Goal: Transaction & Acquisition: Purchase product/service

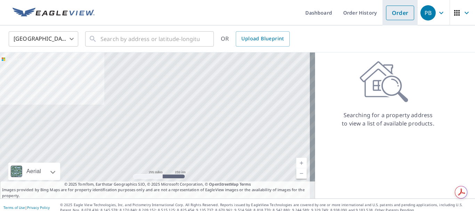
click at [394, 14] on link "Order" at bounding box center [400, 13] width 28 height 15
click at [139, 42] on input "text" at bounding box center [149, 38] width 99 height 19
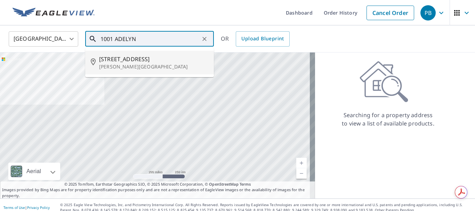
click at [114, 60] on span "[STREET_ADDRESS]" at bounding box center [153, 59] width 109 height 8
type input "[STREET_ADDRESS][PERSON_NAME]"
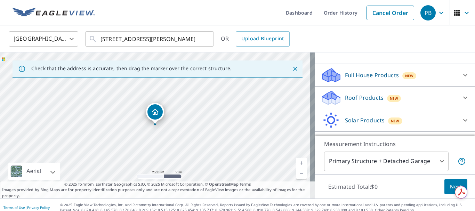
scroll to position [72, 0]
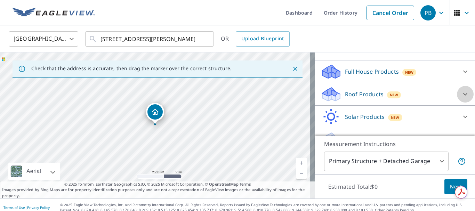
click at [456, 86] on div at bounding box center [464, 94] width 17 height 17
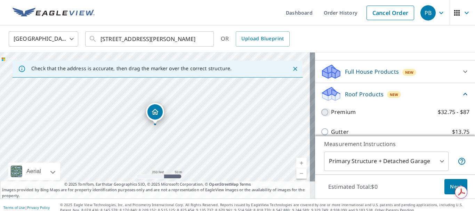
click at [320, 108] on input "Premium $32.75 - $87" at bounding box center [325, 112] width 10 height 8
checkbox input "true"
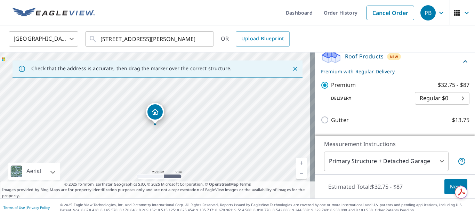
scroll to position [116, 0]
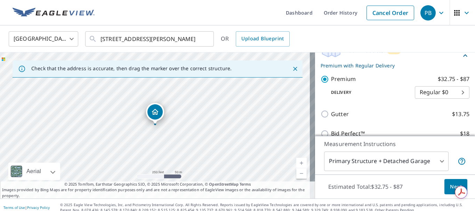
click at [450, 186] on span "Next" at bounding box center [456, 186] width 12 height 9
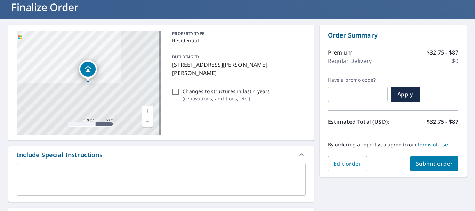
scroll to position [48, 0]
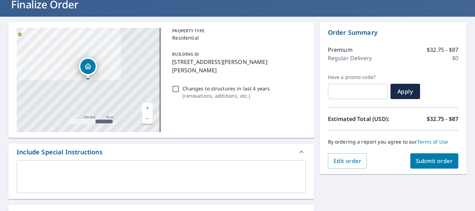
click at [427, 159] on span "Submit order" at bounding box center [433, 161] width 37 height 8
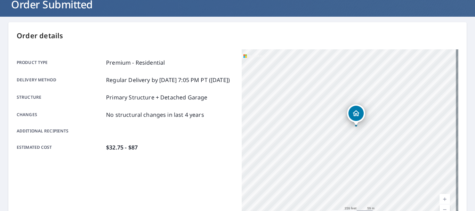
click at [439, 198] on link "Current Level 17, Zoom In" at bounding box center [444, 199] width 10 height 10
click at [440, 196] on link "Current Level 18, Zoom In" at bounding box center [444, 199] width 10 height 10
click at [442, 197] on link "Current Level 19, Zoom In" at bounding box center [444, 199] width 10 height 10
click at [440, 199] on link "Current Level 20, Zoom In Disabled" at bounding box center [444, 199] width 10 height 10
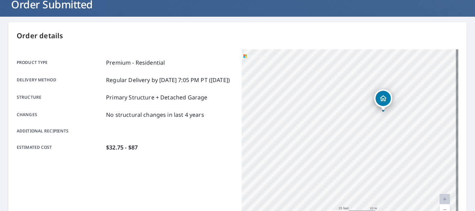
click at [440, 198] on link "Current Level 20, Zoom In Disabled" at bounding box center [444, 199] width 10 height 10
click at [441, 200] on link "Current Level 20, Zoom In Disabled" at bounding box center [444, 199] width 10 height 10
